Goal: Information Seeking & Learning: Learn about a topic

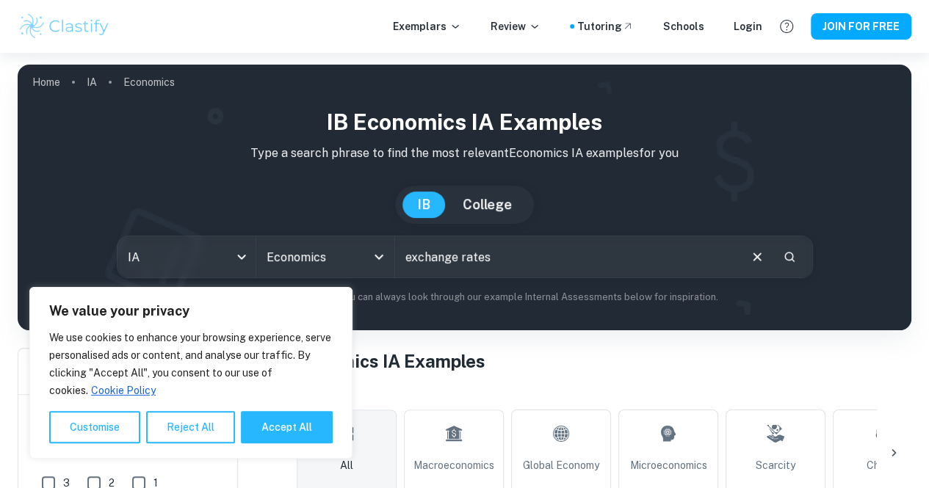
type input "exchange rates"
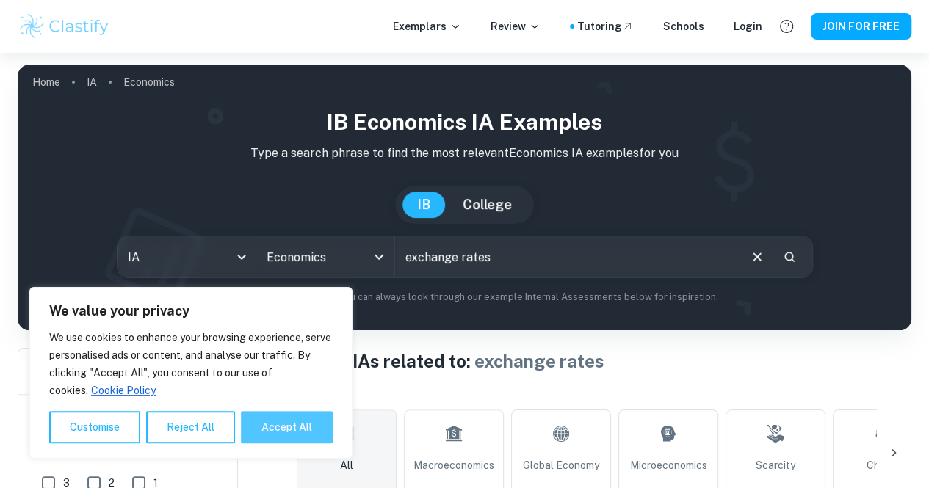
click at [262, 437] on button "Accept All" at bounding box center [287, 427] width 92 height 32
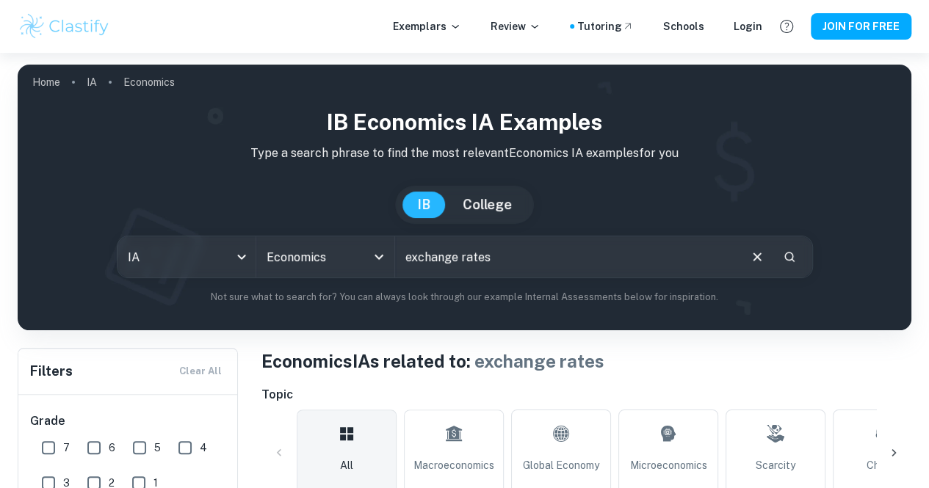
checkbox input "true"
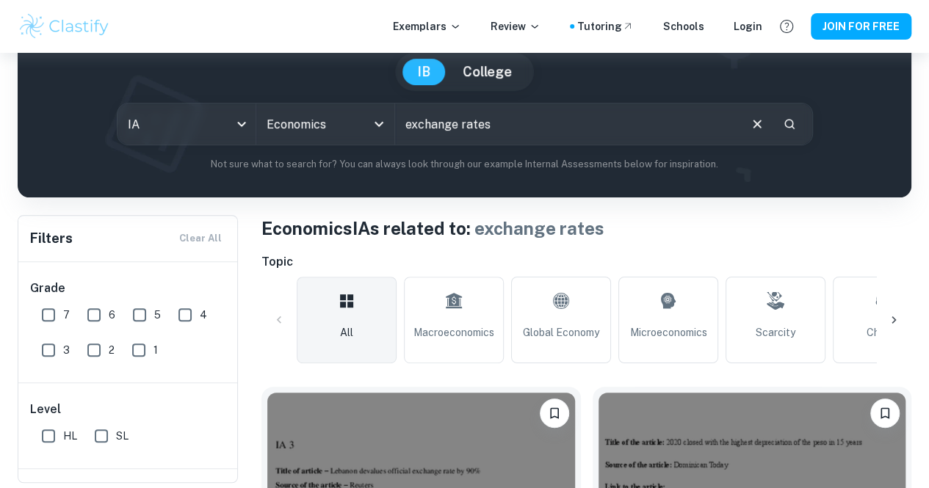
scroll to position [134, 0]
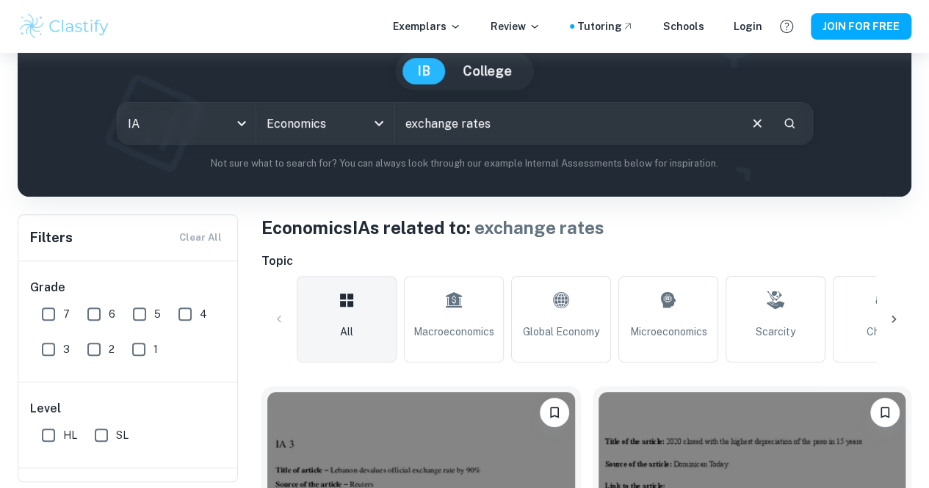
click at [517, 120] on input "exchange rates" at bounding box center [566, 123] width 342 height 41
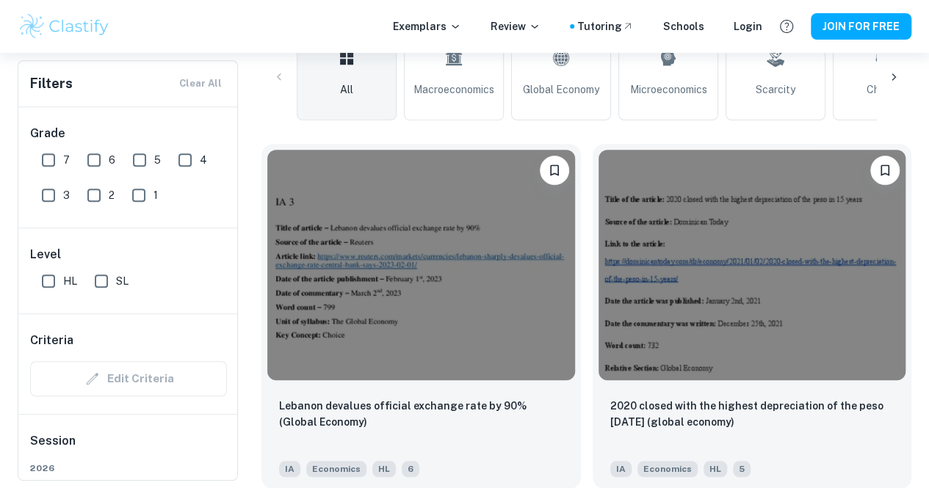
scroll to position [378, 0]
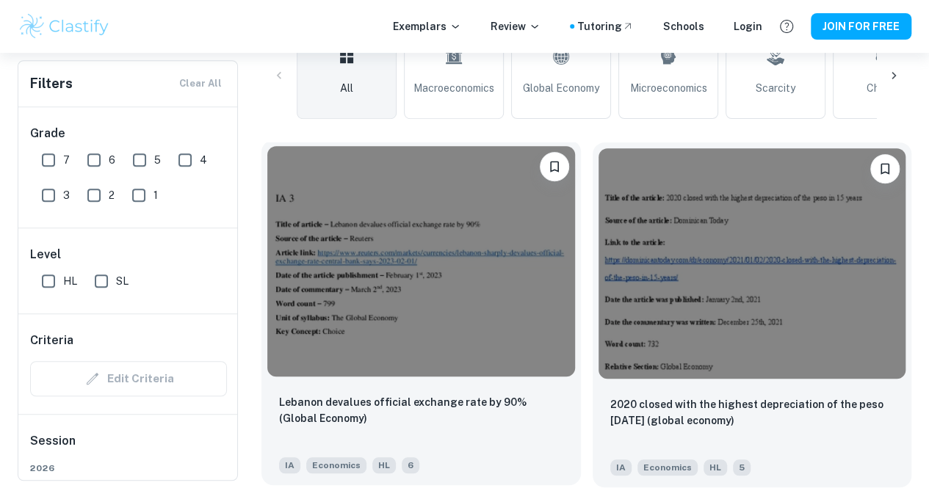
click at [428, 383] on div "Lebanon devalues official exchange rate by 90% (Global Economy) IA Economics HL…" at bounding box center [422, 434] width 320 height 103
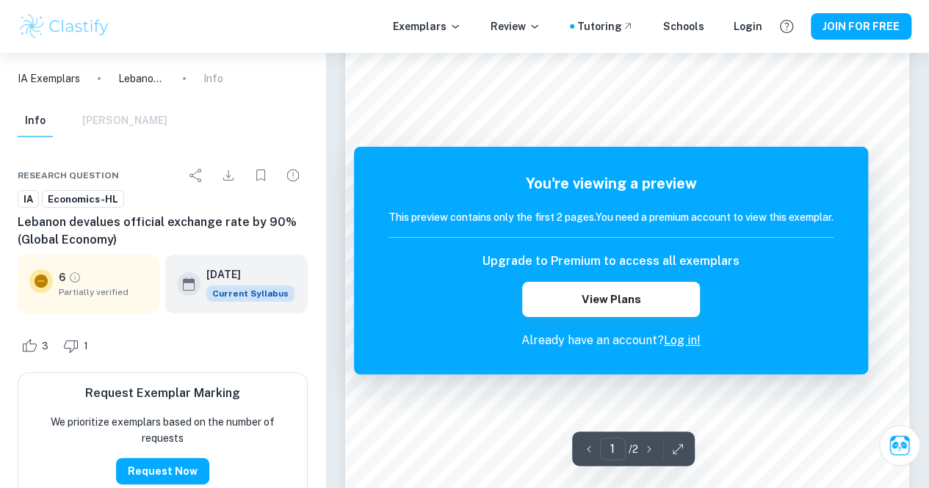
scroll to position [47, 0]
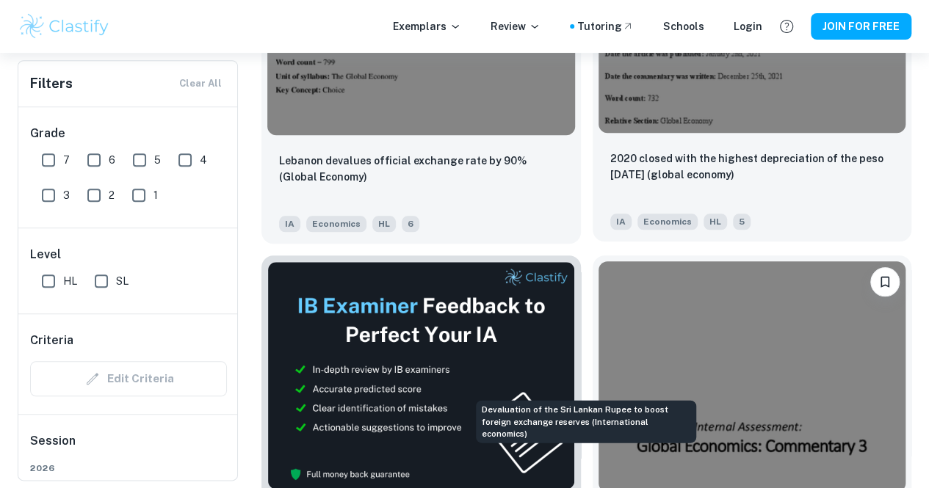
scroll to position [625, 0]
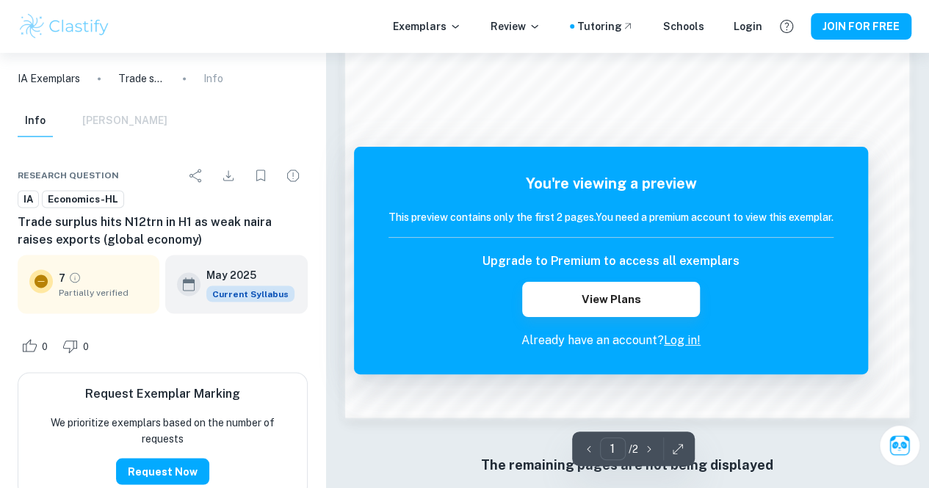
scroll to position [1146, 0]
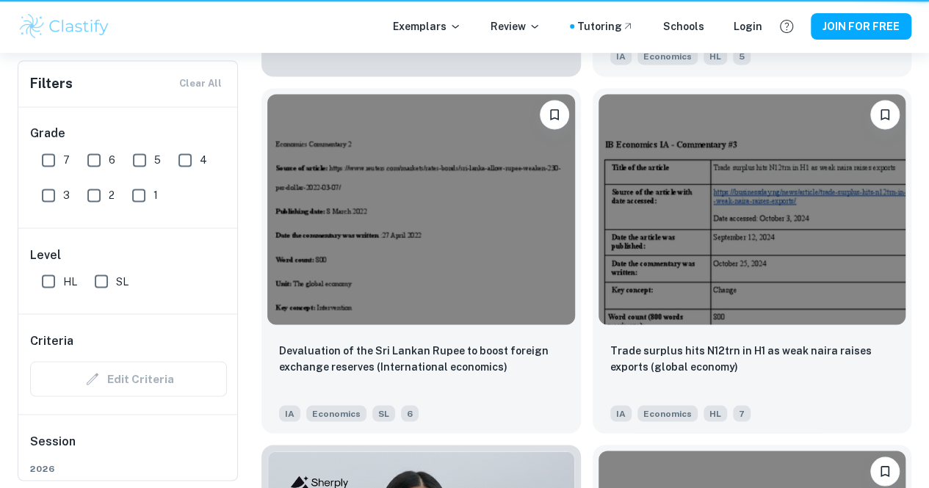
scroll to position [625, 0]
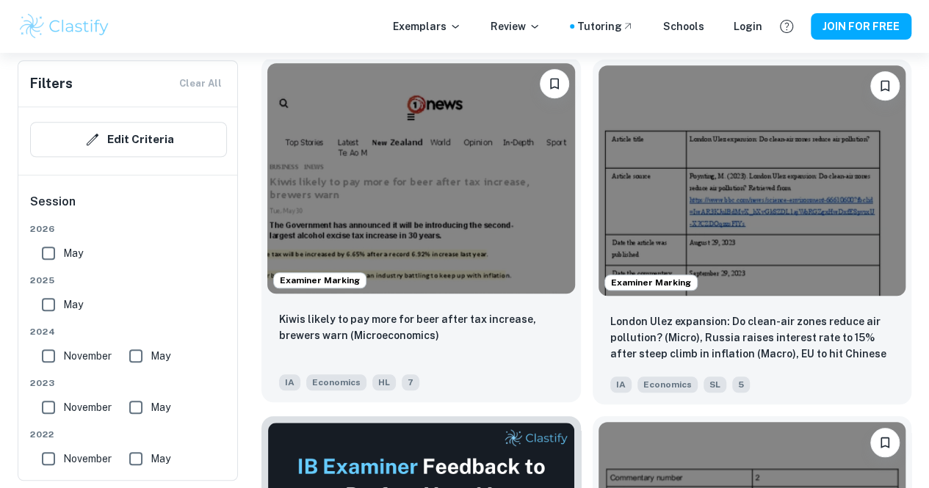
scroll to position [463, 0]
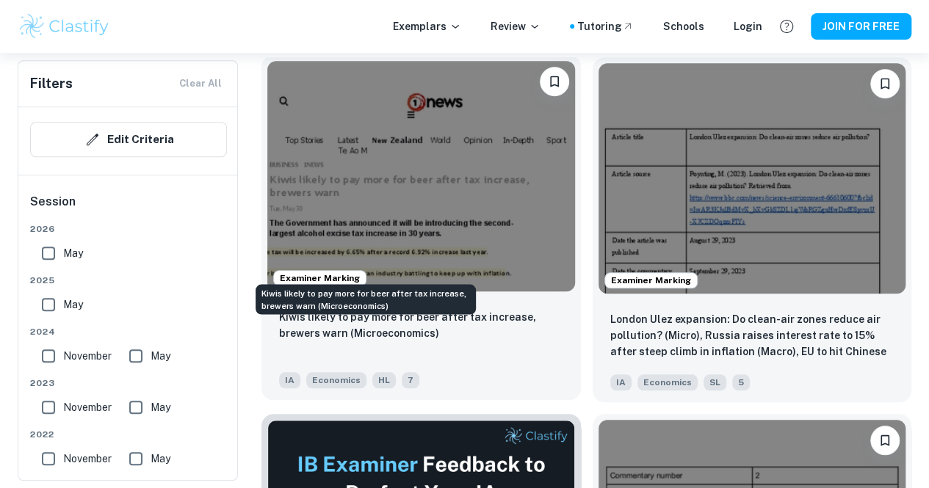
click at [410, 309] on p "Kiwis likely to pay more for beer after tax increase, brewers warn (Microeconom…" at bounding box center [421, 325] width 284 height 32
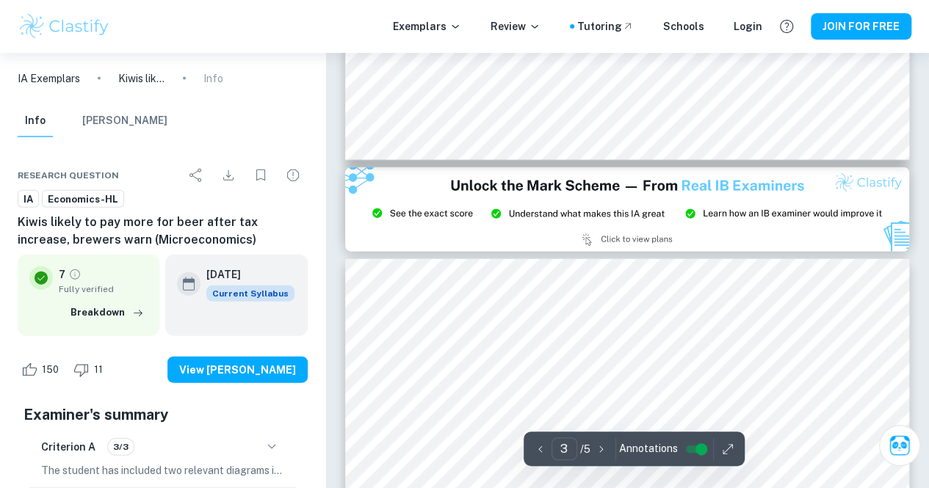
type input "2"
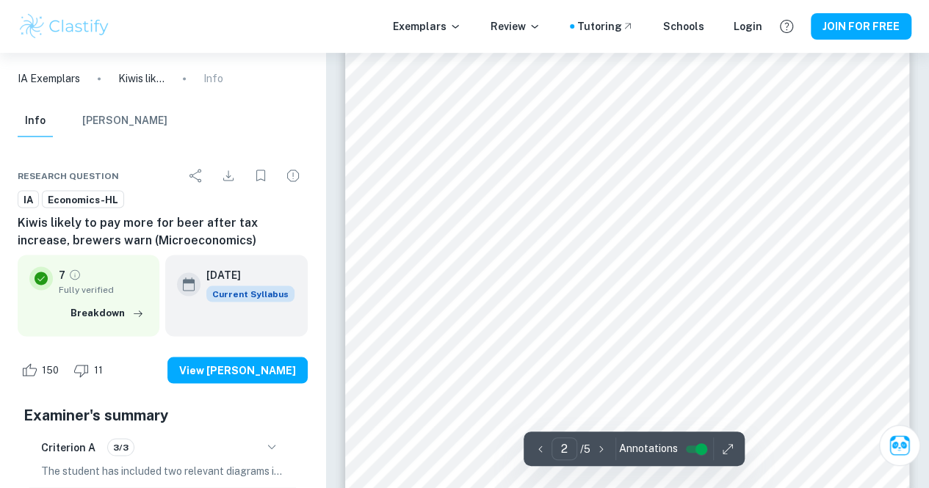
scroll to position [1263, 0]
click at [248, 129] on div "Info [PERSON_NAME]" at bounding box center [163, 124] width 314 height 38
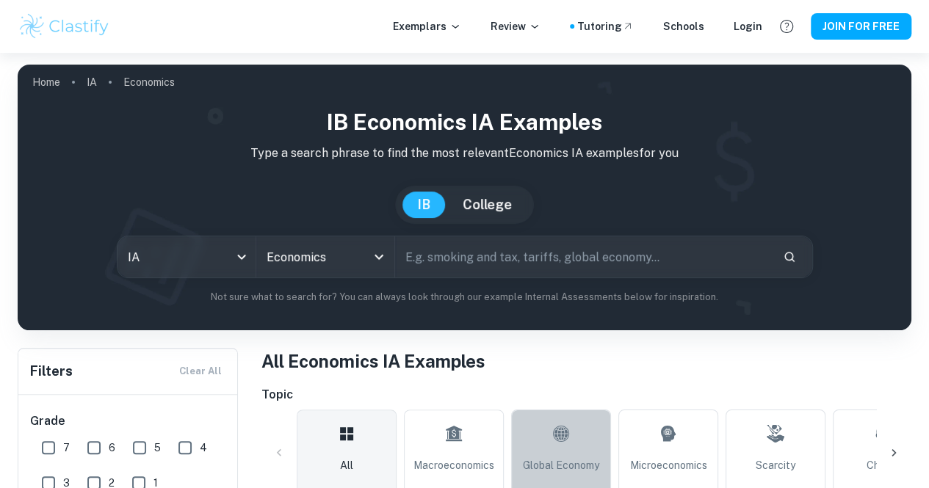
click at [557, 451] on icon at bounding box center [561, 434] width 18 height 35
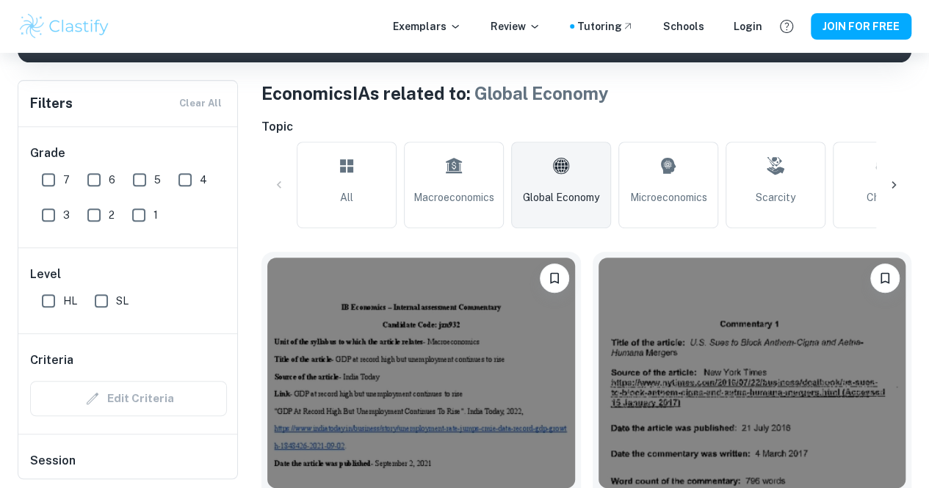
scroll to position [262, 0]
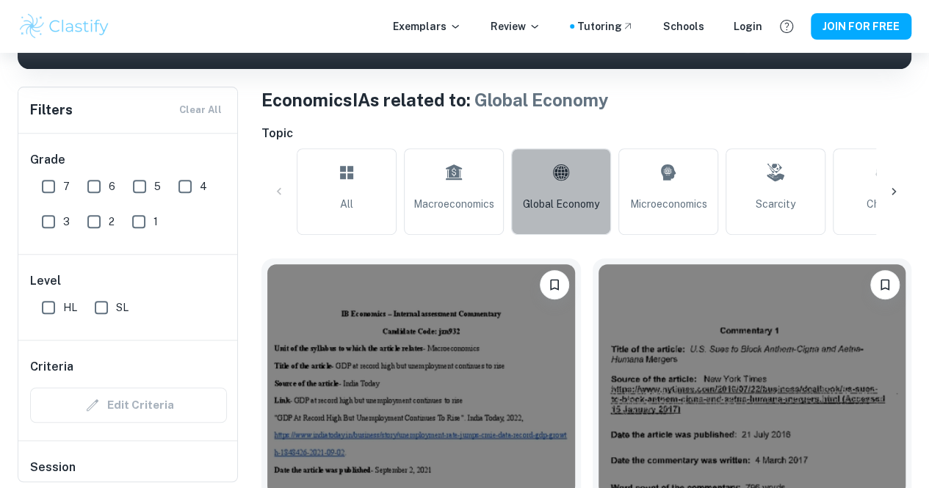
click at [549, 177] on link "Global Economy" at bounding box center [561, 191] width 100 height 87
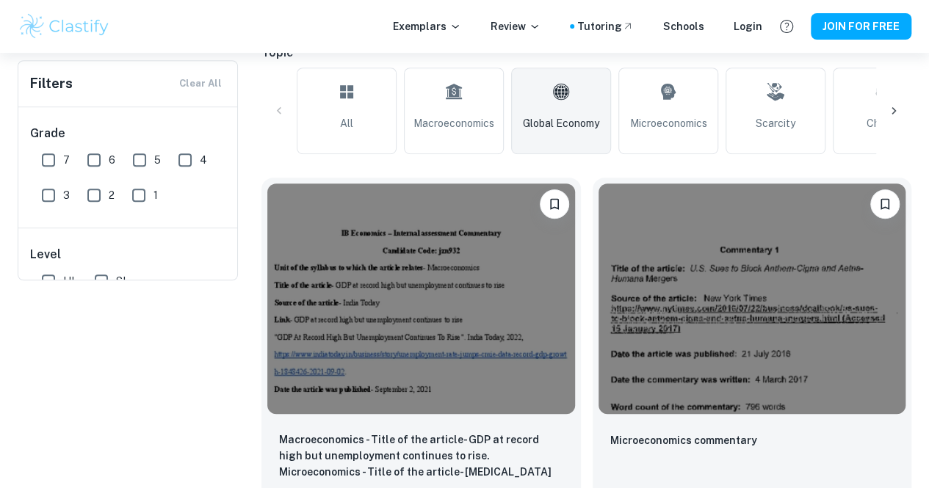
scroll to position [0, 0]
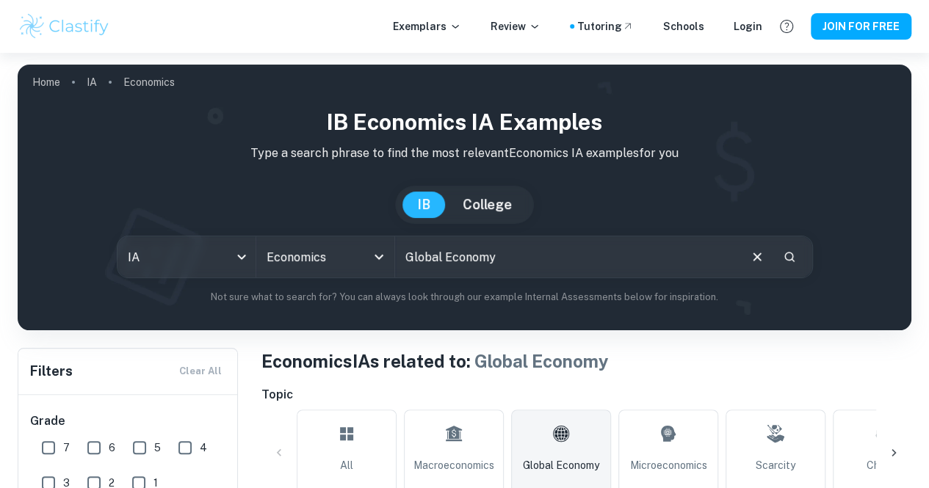
click at [560, 254] on input "Global Economy" at bounding box center [566, 257] width 342 height 41
type input "G"
type input "exchange rate"
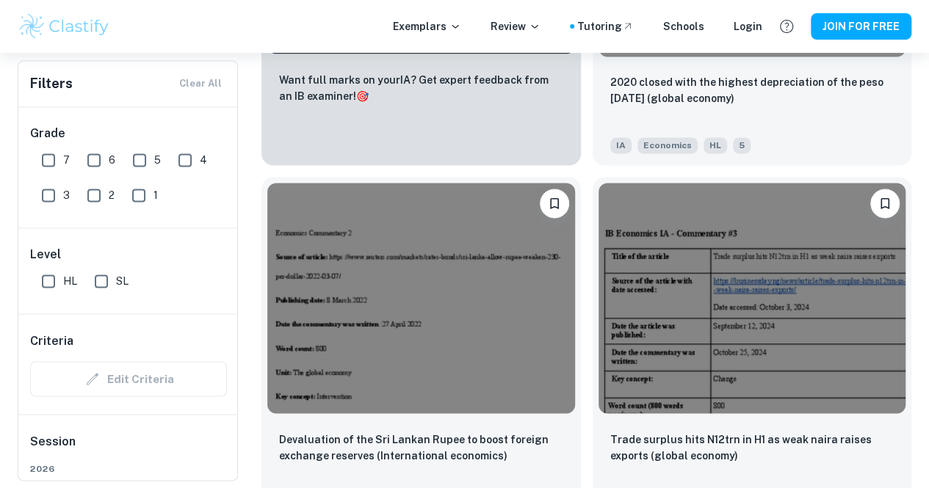
scroll to position [1059, 0]
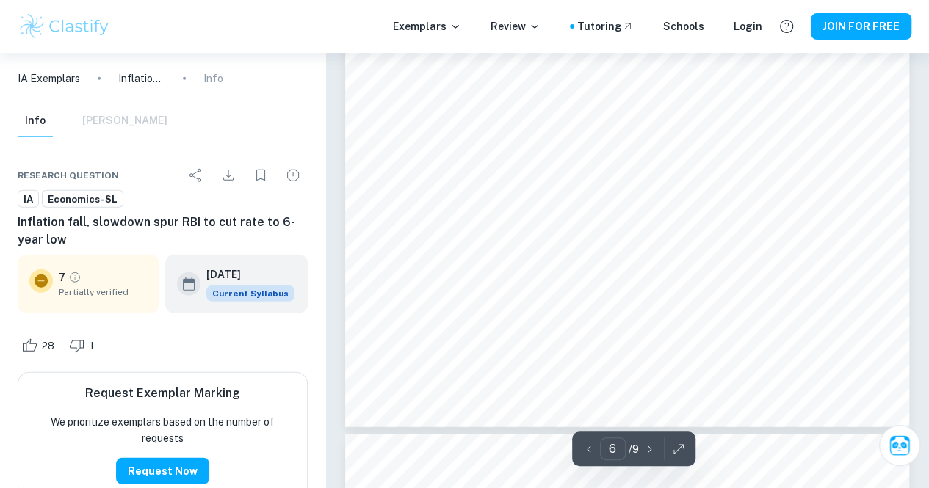
scroll to position [4680, 0]
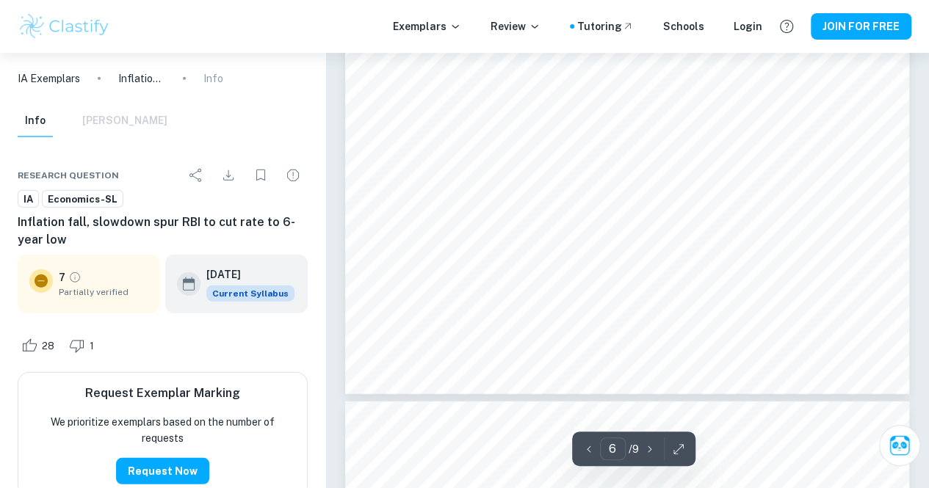
type input "7"
